Goal: Transaction & Acquisition: Subscribe to service/newsletter

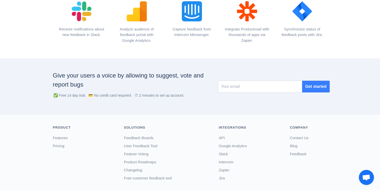
scroll to position [656, 0]
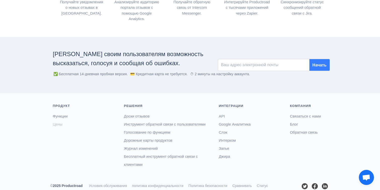
click at [58, 126] on font "Цены" at bounding box center [58, 124] width 10 height 4
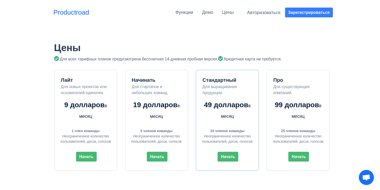
click at [175, 15] on div "Функции" at bounding box center [184, 12] width 18 height 9
click at [178, 14] on font "Функции" at bounding box center [184, 12] width 18 height 5
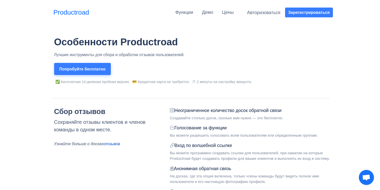
click at [95, 67] on font "Попробуйте бесплатно" at bounding box center [82, 69] width 46 height 4
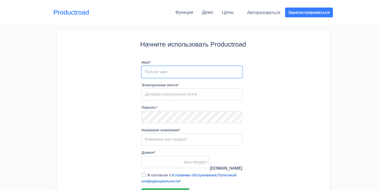
click at [175, 68] on input "Имя *" at bounding box center [191, 72] width 101 height 12
type input "Анастасия Ольховая"
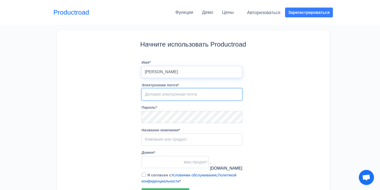
type input "nas-tya92@mail.ru"
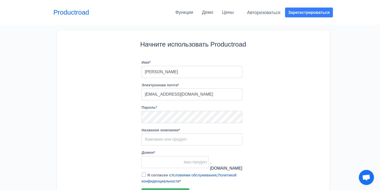
click at [164, 123] on form "Имя * Анастасия Ольховая Электронная почта * nas-tya92@mail.ru Пароль * Названи…" at bounding box center [191, 128] width 101 height 139
click at [165, 147] on form "Имя * Анастасия Ольховая Электронная почта * nas-tya92@mail.ru Пароль * Названи…" at bounding box center [191, 128] width 101 height 139
click at [165, 144] on input "Название компании *" at bounding box center [191, 139] width 101 height 12
type input "g"
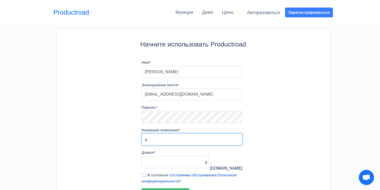
type input "gh"
type input "ghj"
type input "ghjle"
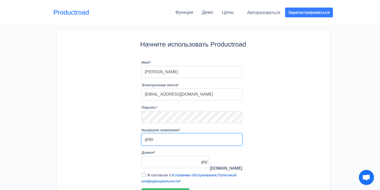
type input "ghjle"
type input "ghjler"
type input "ghjle"
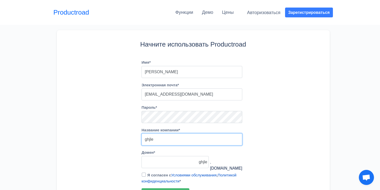
type input "ghjl"
type input "ghj"
type input "gh"
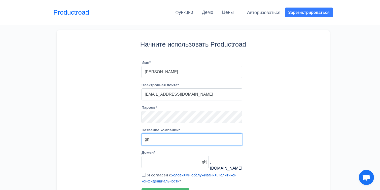
type input "gh"
type input "g"
type input "Ы"
type input "y"
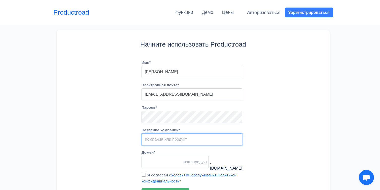
type input "S"
type input "s"
type input "Sy"
type input "sy"
type input "Syp"
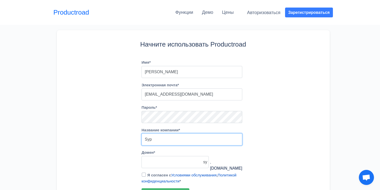
type input "syp"
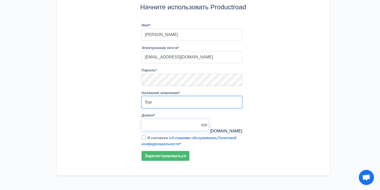
scroll to position [37, 0]
type input "Syp"
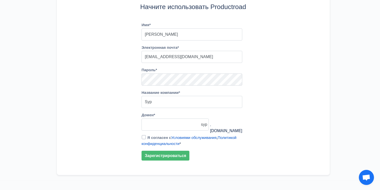
click at [143, 134] on div "Домен * syp" at bounding box center [174, 123] width 67 height 23
click at [143, 137] on input "Я согласен с Условиями обслуживания , Политикой конфиденциальности *" at bounding box center [144, 137] width 4 height 4
checkbox input "true"
click at [167, 86] on form "Имя * Анастасия Ольховая Электронная почта * nas-tya92@mail.ru Пароль * Названи…" at bounding box center [191, 91] width 101 height 139
click at [166, 150] on button "Зарегистрироваться" at bounding box center [165, 155] width 48 height 10
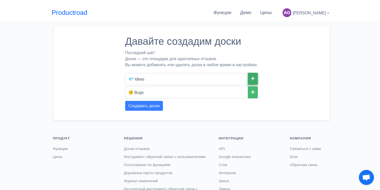
click at [253, 79] on icon at bounding box center [253, 79] width 4 height 4
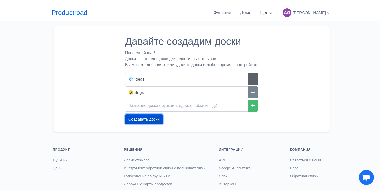
click at [153, 121] on font "Создавать доски" at bounding box center [143, 119] width 31 height 4
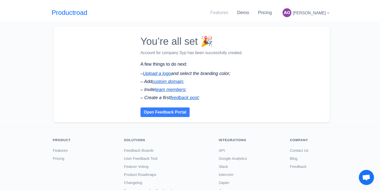
click at [216, 13] on link "Features" at bounding box center [219, 12] width 18 height 5
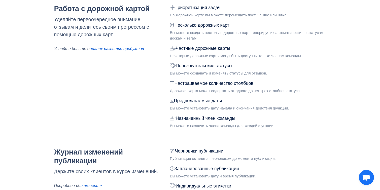
scroll to position [501, 0]
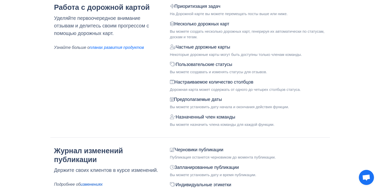
click at [110, 50] on font "планах развития продуктов" at bounding box center [117, 47] width 54 height 4
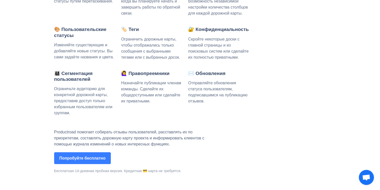
scroll to position [823, 0]
click at [79, 164] on button "Попробуйте бесплатно" at bounding box center [82, 158] width 57 height 12
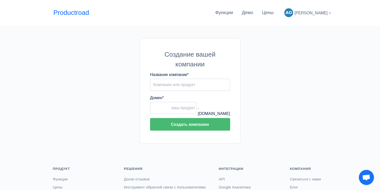
click at [170, 78] on label "Название компании *" at bounding box center [169, 75] width 39 height 6
click at [170, 79] on input "Название компании *" at bounding box center [190, 85] width 80 height 12
click at [170, 85] on input "Название компании *" at bounding box center [190, 85] width 80 height 12
type input "Syp"
click at [182, 107] on input "Домен *" at bounding box center [173, 108] width 47 height 12
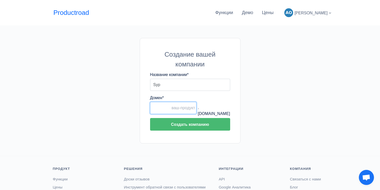
type input "syp"
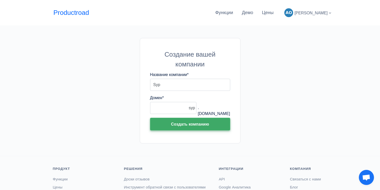
click at [179, 123] on font "Создать компанию" at bounding box center [190, 124] width 38 height 4
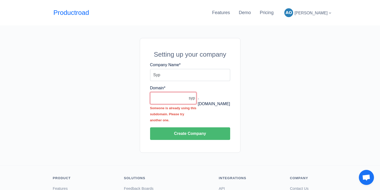
drag, startPoint x: 185, startPoint y: 97, endPoint x: 199, endPoint y: 100, distance: 13.9
click at [200, 99] on div "Domain * syp Someone is already using this subdomain. Please try another one. .…" at bounding box center [190, 106] width 80 height 42
click at [193, 97] on input "syp" at bounding box center [173, 98] width 47 height 12
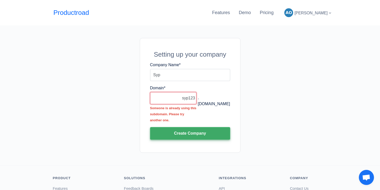
type input "syp123"
click at [202, 138] on button "Create Company" at bounding box center [190, 133] width 80 height 13
click at [198, 130] on button "Create Company" at bounding box center [190, 133] width 80 height 13
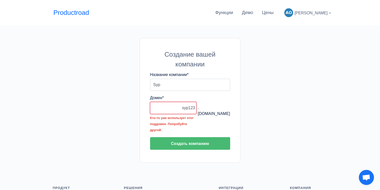
drag, startPoint x: 193, startPoint y: 105, endPoint x: 193, endPoint y: 108, distance: 3.0
click at [193, 105] on input "syp123" at bounding box center [173, 108] width 47 height 12
click at [193, 108] on input "syp123" at bounding box center [173, 108] width 47 height 12
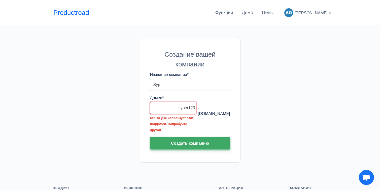
type input "syper123"
click at [196, 140] on button "Создать компанию" at bounding box center [190, 143] width 80 height 13
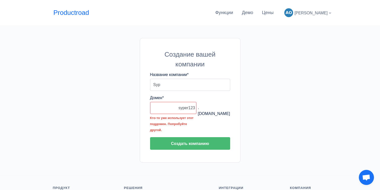
click at [193, 150] on form "Название компании * Syp Домен * syper123 Кто-то уже использует этот поддомен. П…" at bounding box center [190, 112] width 80 height 81
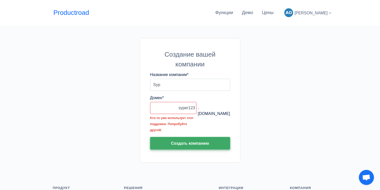
click at [193, 141] on font "Создать компанию" at bounding box center [190, 143] width 38 height 4
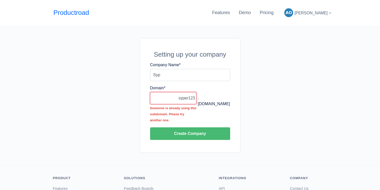
click at [180, 100] on input "syper123" at bounding box center [173, 98] width 47 height 12
click at [194, 100] on input "syper123" at bounding box center [173, 98] width 47 height 12
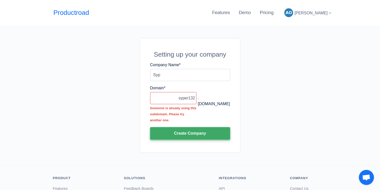
click at [185, 130] on button "Create Company" at bounding box center [190, 133] width 80 height 13
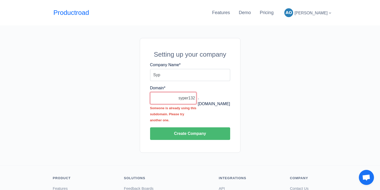
click at [190, 98] on input "syper132" at bounding box center [173, 98] width 47 height 12
type input "syper1232"
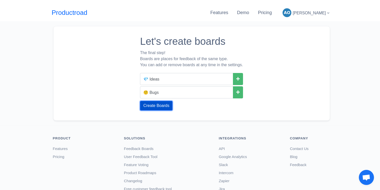
click at [150, 106] on button "Create Boards" at bounding box center [156, 106] width 32 height 10
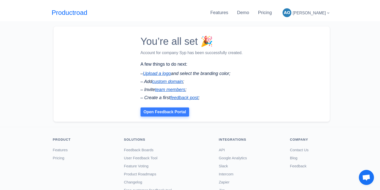
click at [150, 114] on link "Open Feedback Portal" at bounding box center [164, 111] width 49 height 9
